Goal: Task Accomplishment & Management: Complete application form

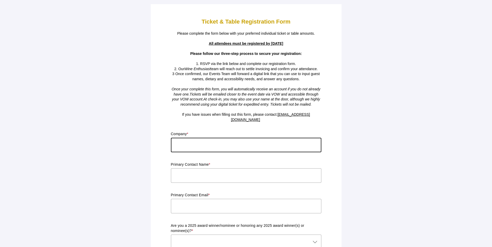
click at [188, 139] on input "text" at bounding box center [246, 145] width 150 height 15
type input "Fedway Associates"
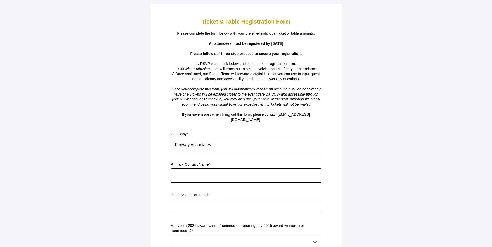
click at [183, 175] on input "text" at bounding box center [246, 175] width 150 height 15
type input "[PERSON_NAME]"
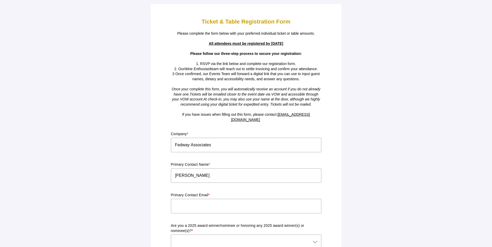
drag, startPoint x: 100, startPoint y: 189, endPoint x: 112, endPoint y: 190, distance: 12.2
drag, startPoint x: 185, startPoint y: 202, endPoint x: 182, endPoint y: 201, distance: 3.1
click at [184, 202] on input "text" at bounding box center [246, 206] width 150 height 15
type input "[EMAIL_ADDRESS][DOMAIN_NAME]"
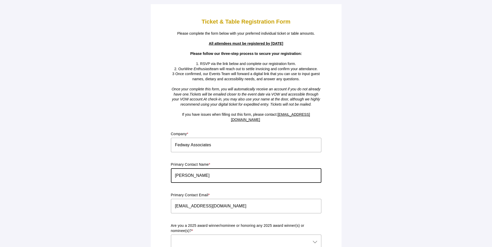
click at [192, 171] on input "[PERSON_NAME]" at bounding box center [246, 175] width 150 height 15
drag, startPoint x: 175, startPoint y: 175, endPoint x: 188, endPoint y: 172, distance: 13.2
click at [176, 174] on input "[PERSON_NAME]" at bounding box center [246, 175] width 150 height 15
click at [197, 171] on input "[PERSON_NAME]" at bounding box center [246, 175] width 150 height 15
type input "[PERSON_NAME]"
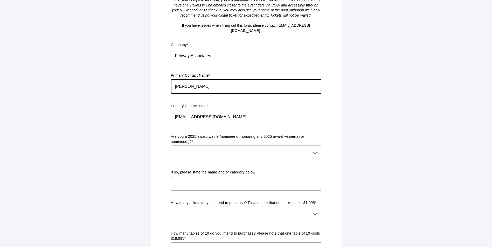
scroll to position [104, 0]
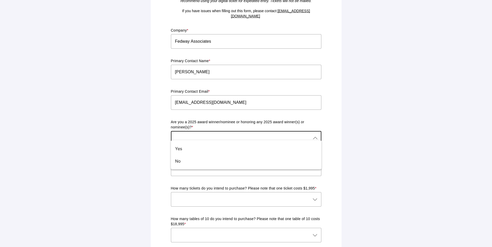
click at [316, 135] on icon at bounding box center [315, 138] width 6 height 6
drag, startPoint x: 184, startPoint y: 163, endPoint x: 188, endPoint y: 163, distance: 4.4
click at [184, 163] on div "No" at bounding box center [244, 161] width 138 height 6
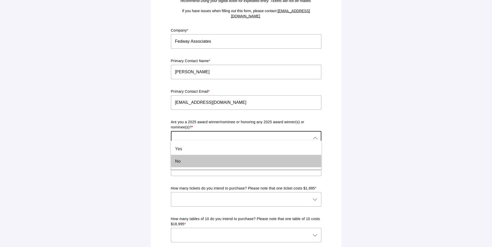
type input "No"
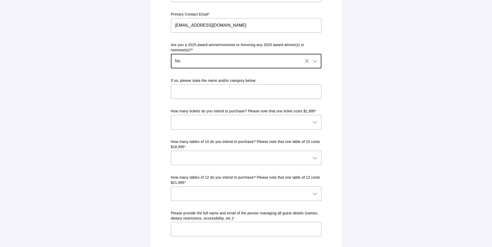
scroll to position [181, 0]
click at [314, 119] on icon at bounding box center [315, 122] width 6 height 6
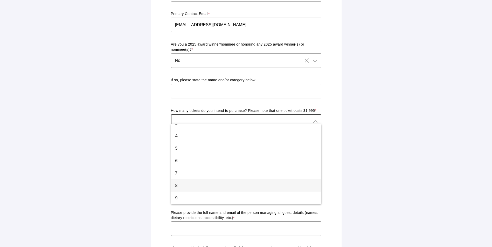
scroll to position [48, 0]
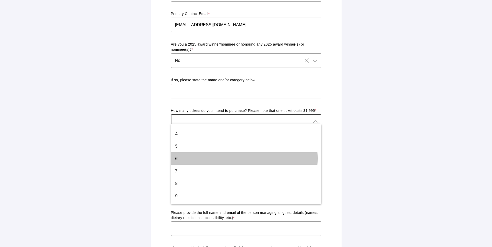
click at [185, 156] on div "6" at bounding box center [244, 159] width 138 height 6
type input "6"
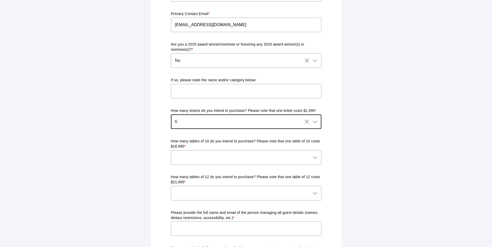
click at [316, 154] on icon at bounding box center [315, 157] width 6 height 6
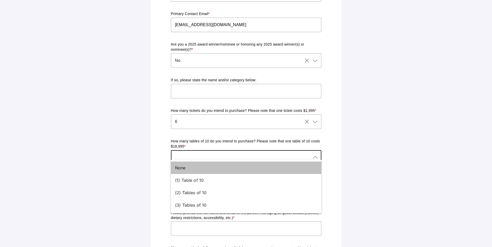
click at [177, 169] on div "None" at bounding box center [244, 168] width 138 height 6
type input "None"
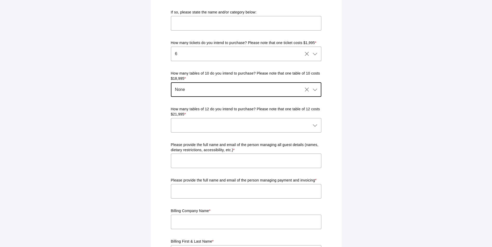
scroll to position [259, 0]
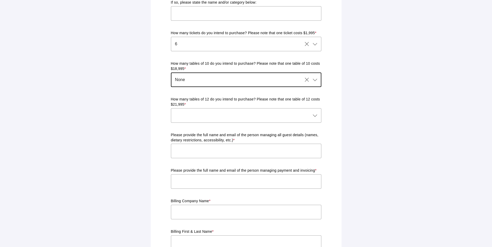
click at [320, 109] on div at bounding box center [246, 115] width 150 height 15
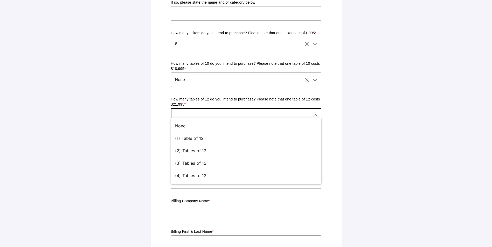
click at [182, 125] on div "None" at bounding box center [244, 126] width 138 height 6
type input "None"
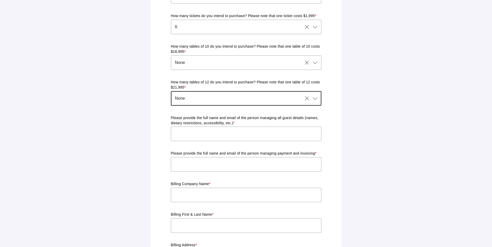
scroll to position [311, 0]
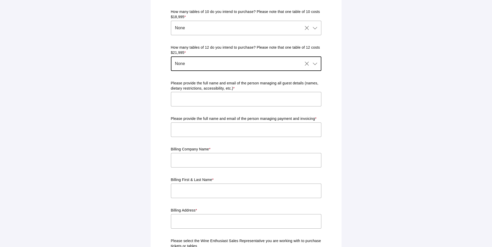
click at [185, 97] on input "text" at bounding box center [246, 99] width 150 height 15
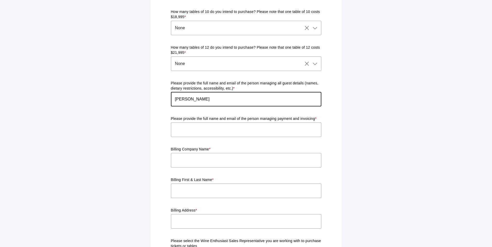
type input "[PERSON_NAME]"
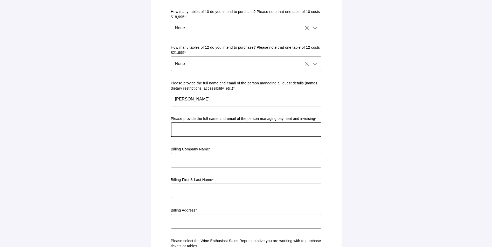
click at [183, 126] on input "text" at bounding box center [246, 130] width 150 height 15
click at [117, 146] on main "Ticket & Table Registration Form Please complete the form below with your prefe…" at bounding box center [246, 25] width 492 height 673
click at [181, 123] on input "text" at bounding box center [246, 130] width 150 height 15
type input "[EMAIL_ADDRESS][DOMAIN_NAME]"
type input "Fedway Associates"
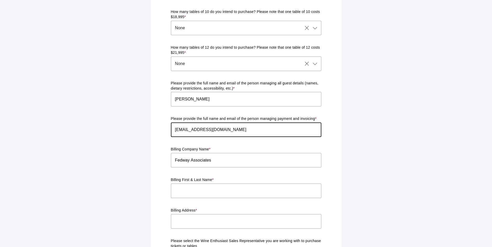
type input "[STREET_ADDRESS]"
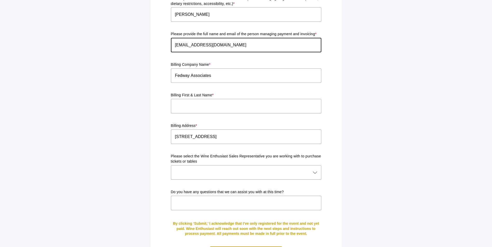
scroll to position [421, 0]
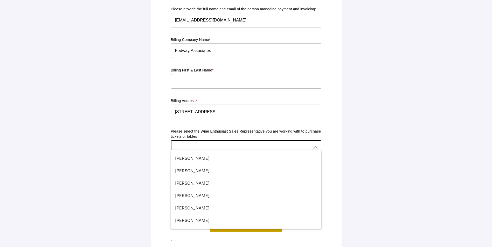
click at [315, 145] on icon at bounding box center [315, 148] width 6 height 6
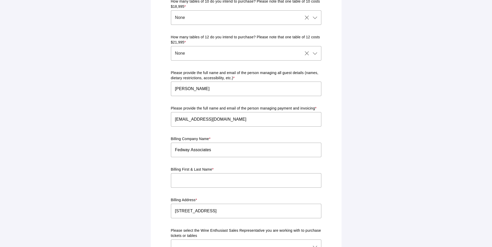
scroll to position [369, 0]
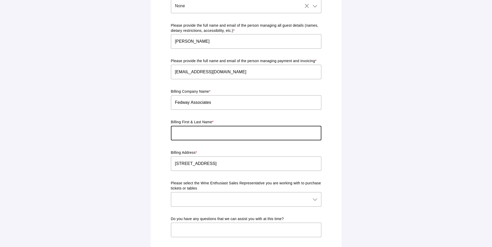
click at [184, 128] on input "text" at bounding box center [246, 133] width 150 height 15
type input "j"
type input "[PERSON_NAME]"
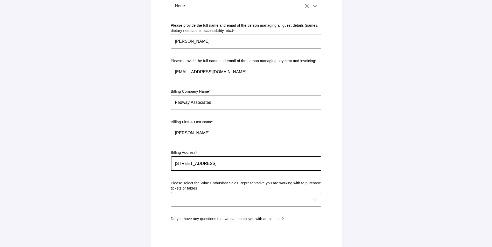
click at [311, 158] on input "[STREET_ADDRESS]" at bounding box center [246, 164] width 150 height 15
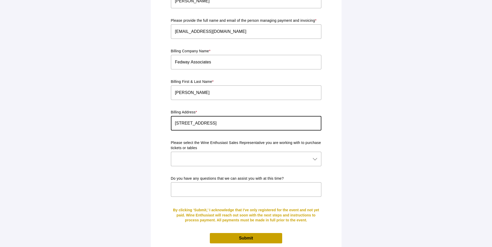
scroll to position [421, 0]
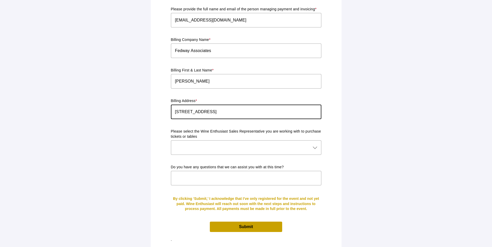
type input "[STREET_ADDRESS]"
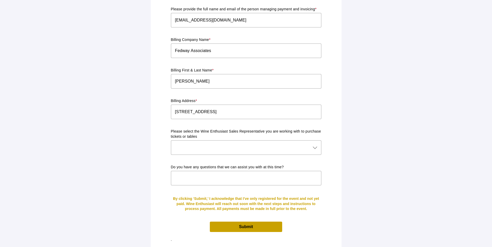
click at [243, 225] on span "Submit" at bounding box center [246, 227] width 14 height 4
